Goal: Task Accomplishment & Management: Use online tool/utility

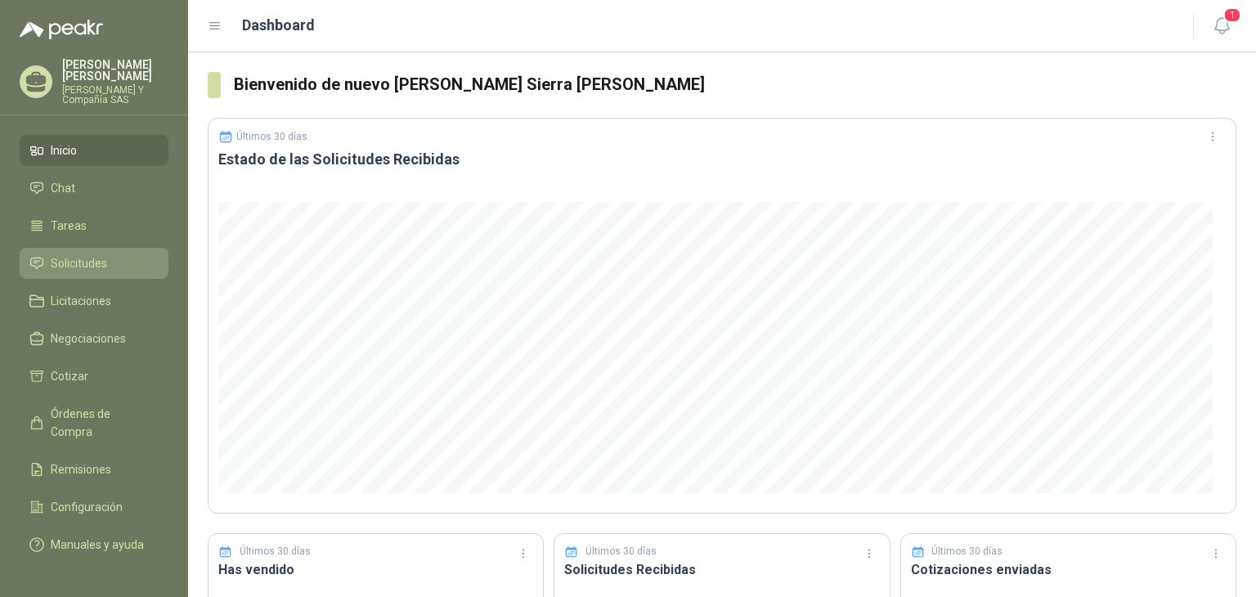
click at [70, 254] on span "Solicitudes" at bounding box center [79, 263] width 56 height 18
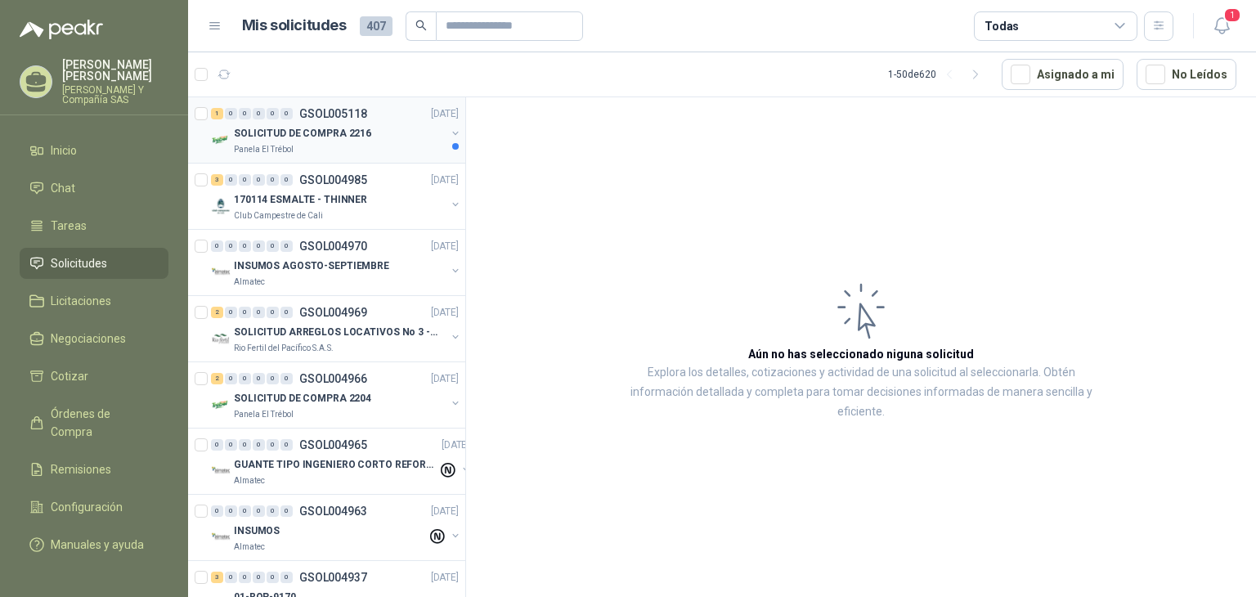
click at [316, 143] on div "Panela El Trébol" at bounding box center [340, 149] width 212 height 13
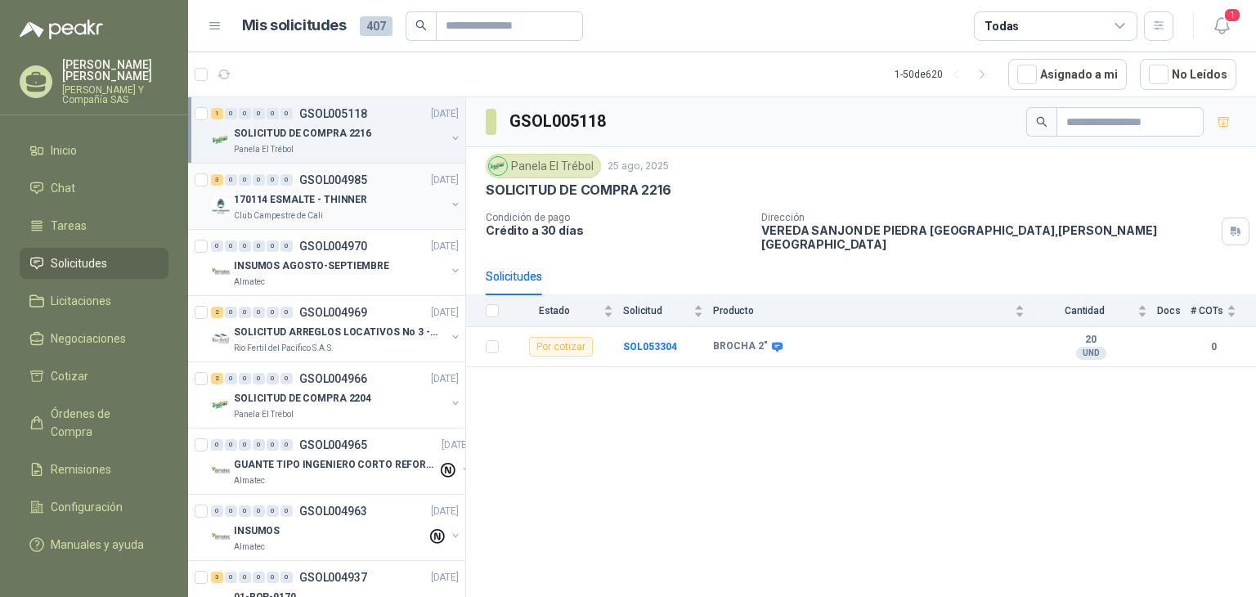
click at [294, 199] on p "170114 ESMALTE - THINNER" at bounding box center [300, 200] width 133 height 16
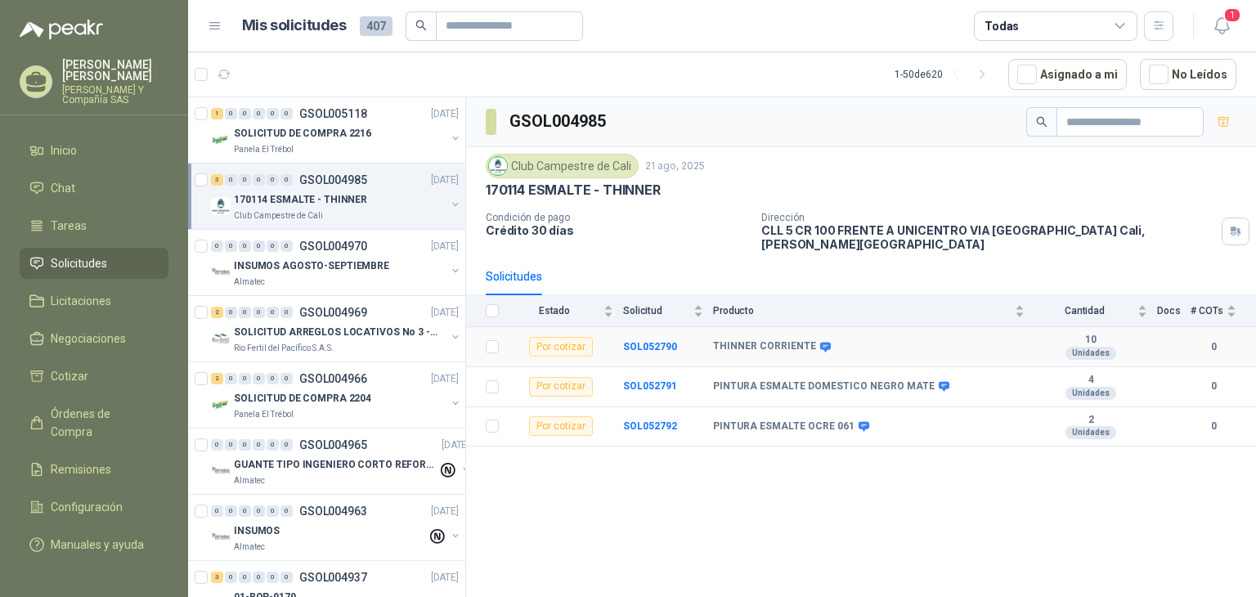
click at [643, 327] on td "SOL052790" at bounding box center [668, 347] width 90 height 40
click at [643, 341] on b "SOL052790" at bounding box center [650, 346] width 54 height 11
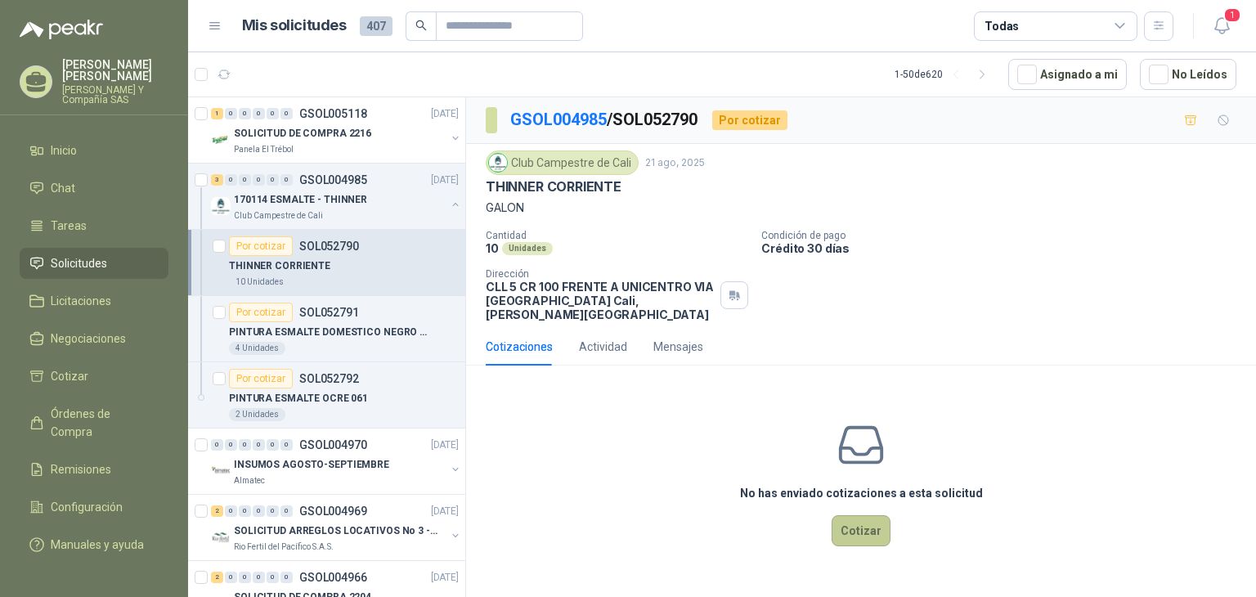
click at [866, 517] on button "Cotizar" at bounding box center [860, 530] width 59 height 31
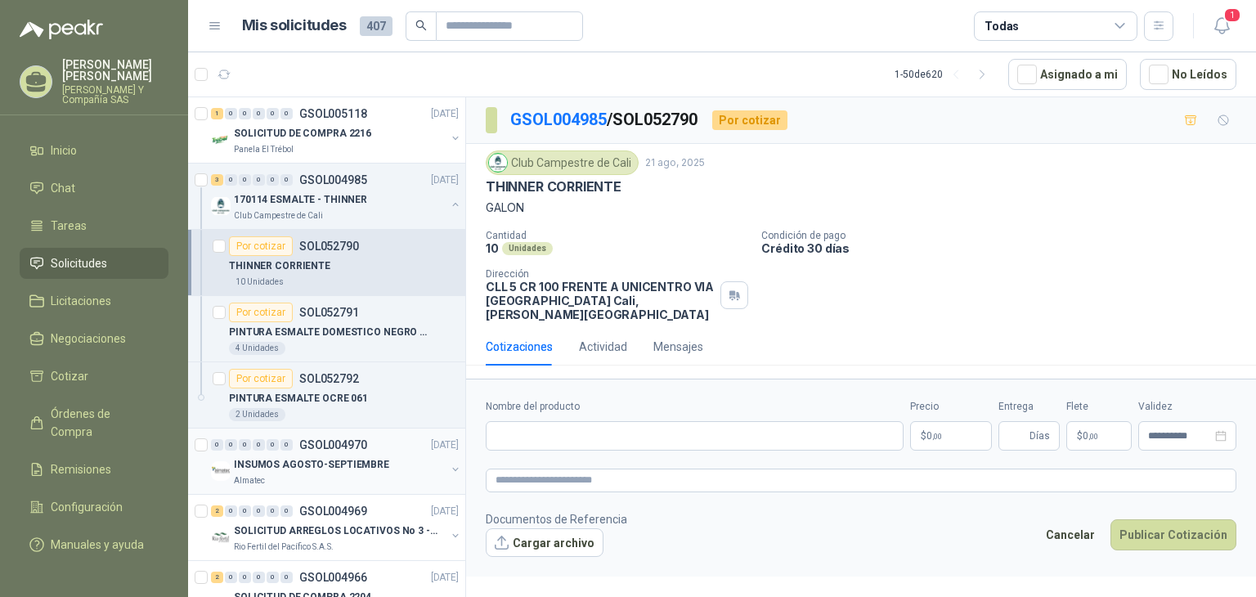
click at [294, 474] on div "Almatec" at bounding box center [340, 480] width 212 height 13
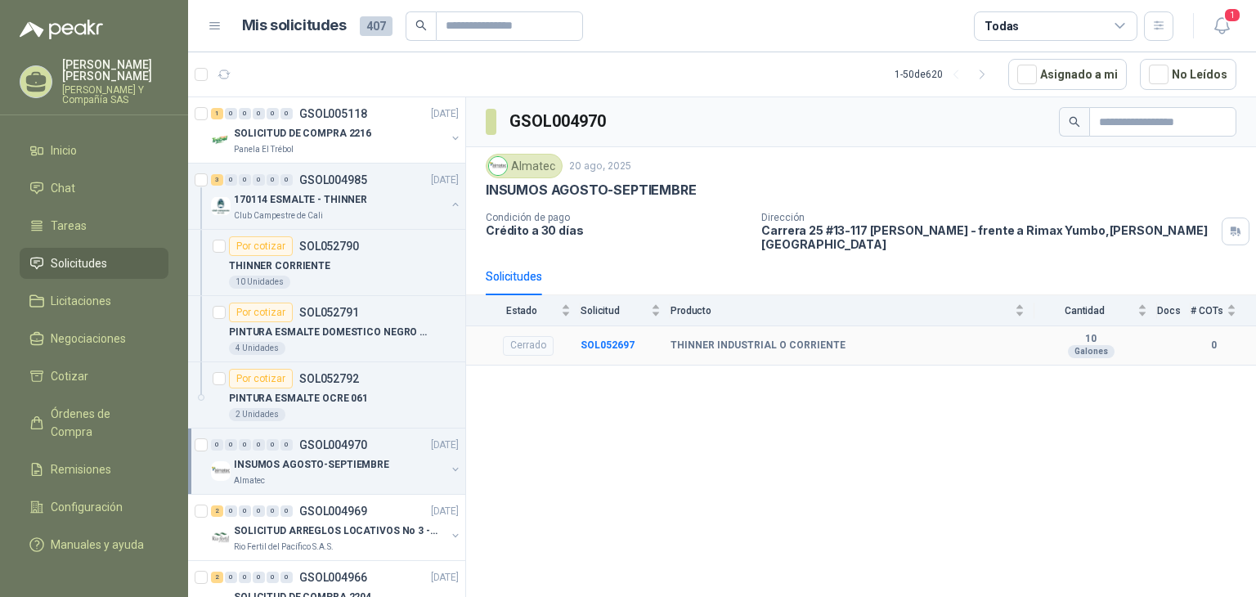
click at [604, 326] on td "SOL052697" at bounding box center [625, 346] width 90 height 40
click at [601, 339] on b "SOL052697" at bounding box center [607, 344] width 54 height 11
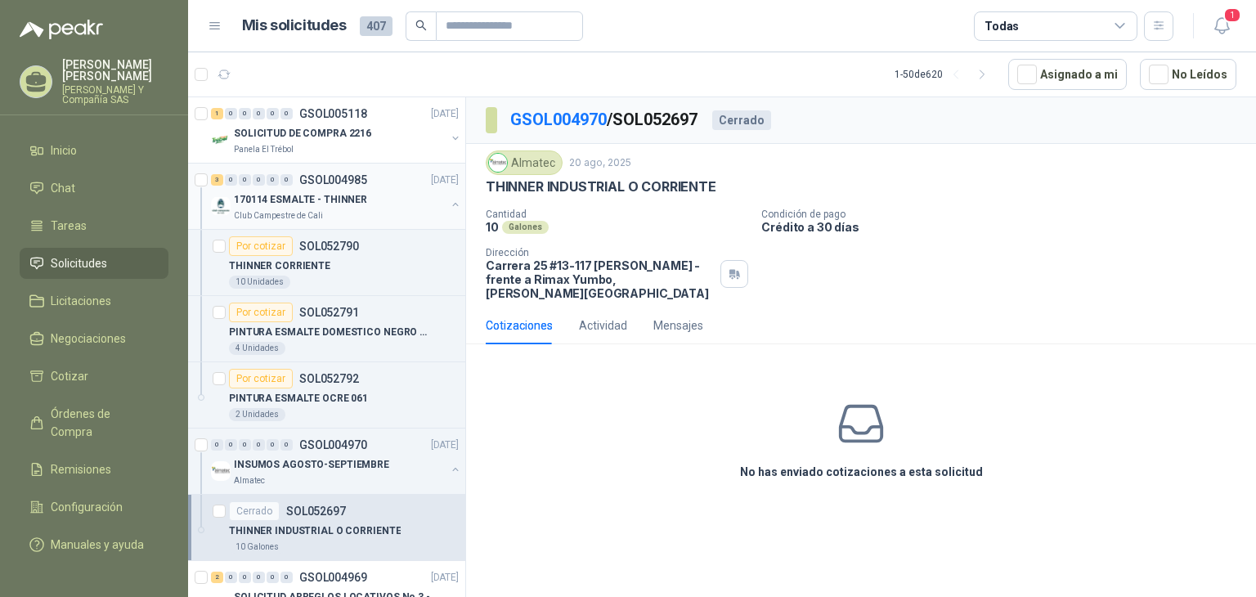
click at [248, 204] on p "170114 ESMALTE - THINNER" at bounding box center [300, 200] width 133 height 16
